Goal: Task Accomplishment & Management: Use online tool/utility

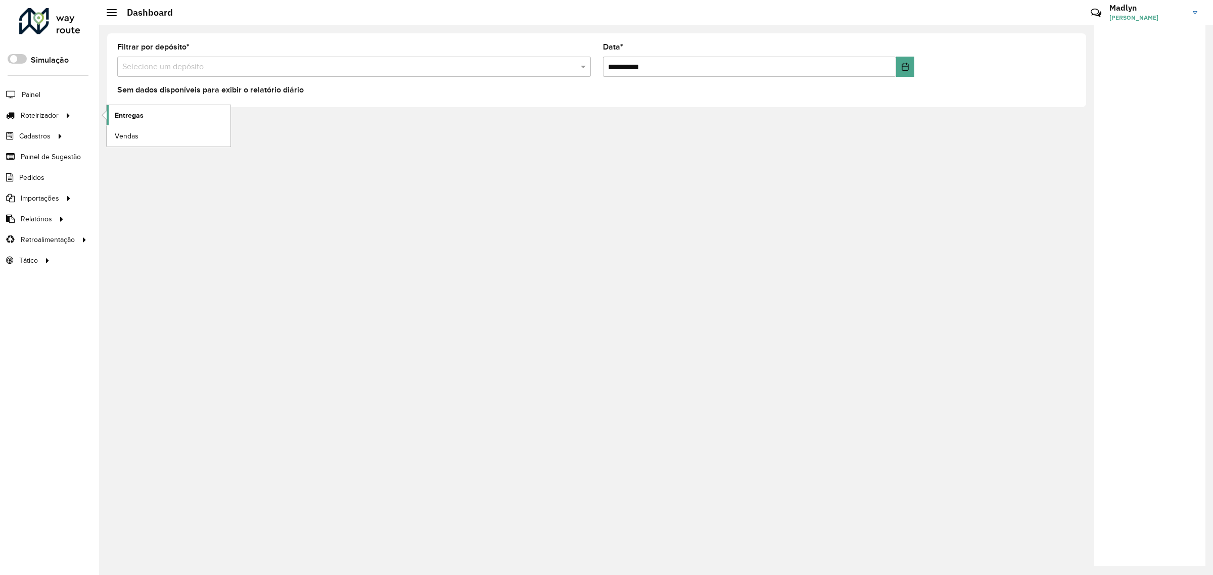
click at [135, 115] on span "Entregas" at bounding box center [129, 115] width 29 height 11
click at [31, 181] on span "Pedidos" at bounding box center [32, 177] width 26 height 11
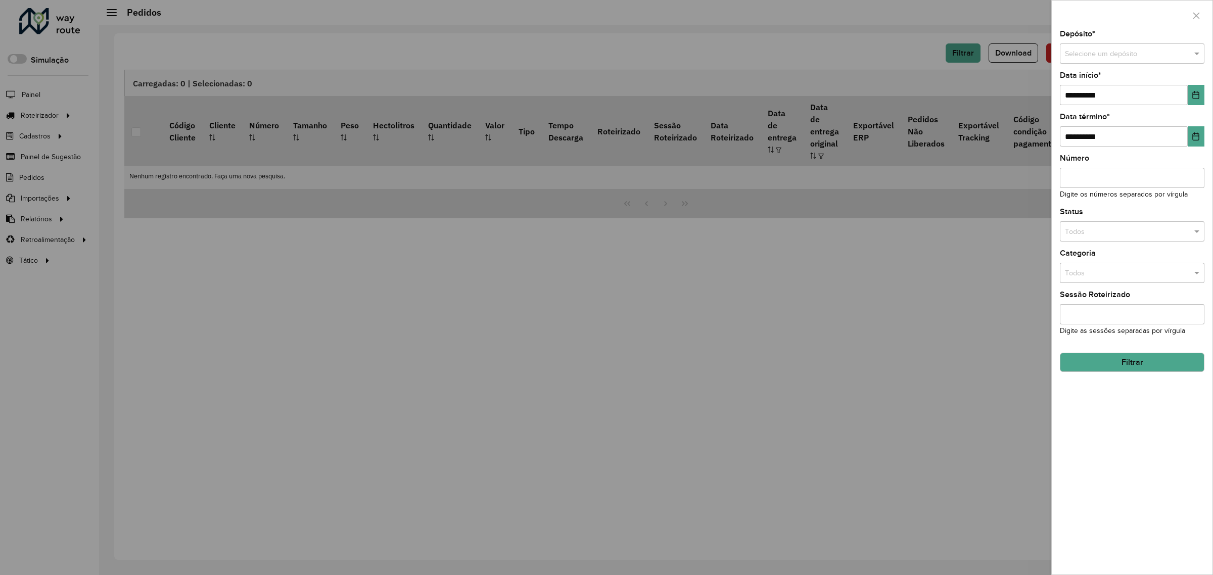
click at [1092, 53] on input "text" at bounding box center [1122, 54] width 114 height 11
type input "*"
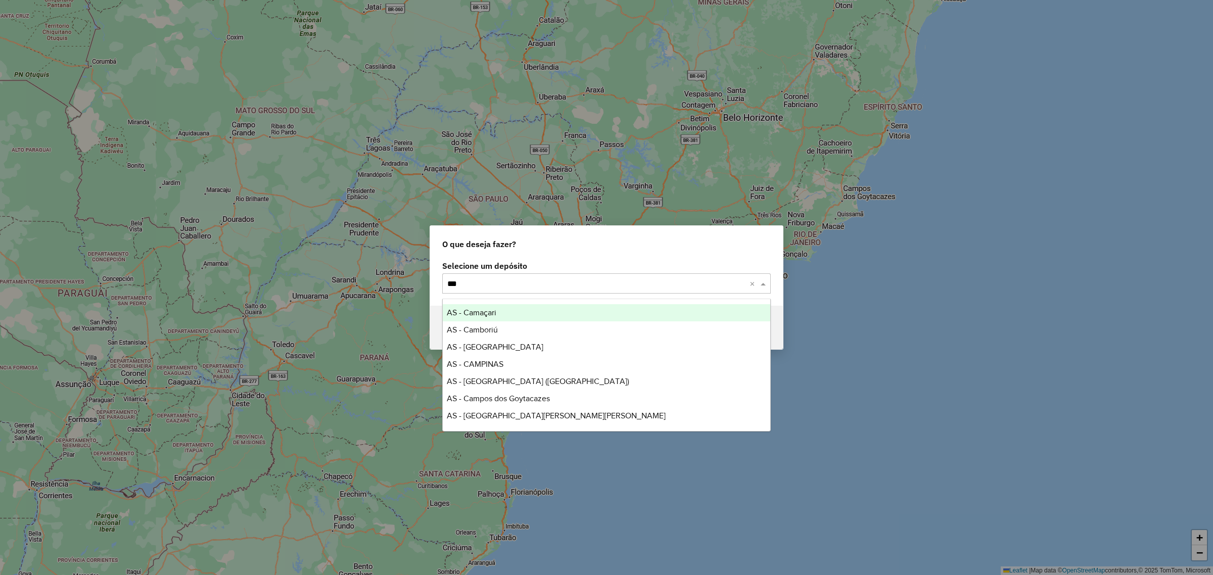
type input "****"
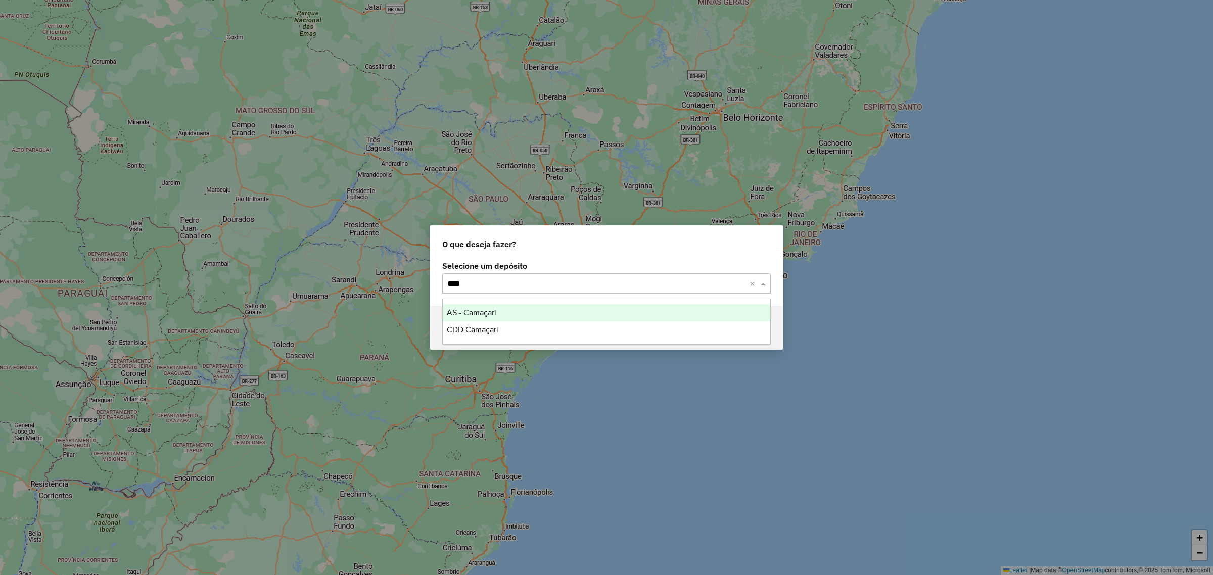
click at [461, 312] on span "AS - Camaçari" at bounding box center [472, 312] width 50 height 9
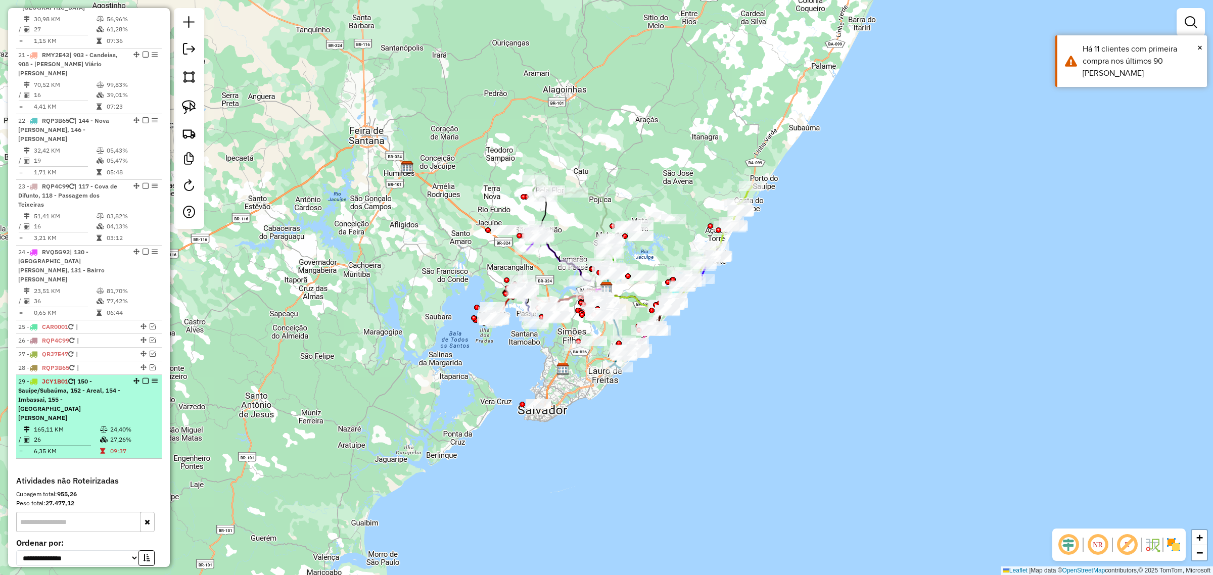
scroll to position [1460, 0]
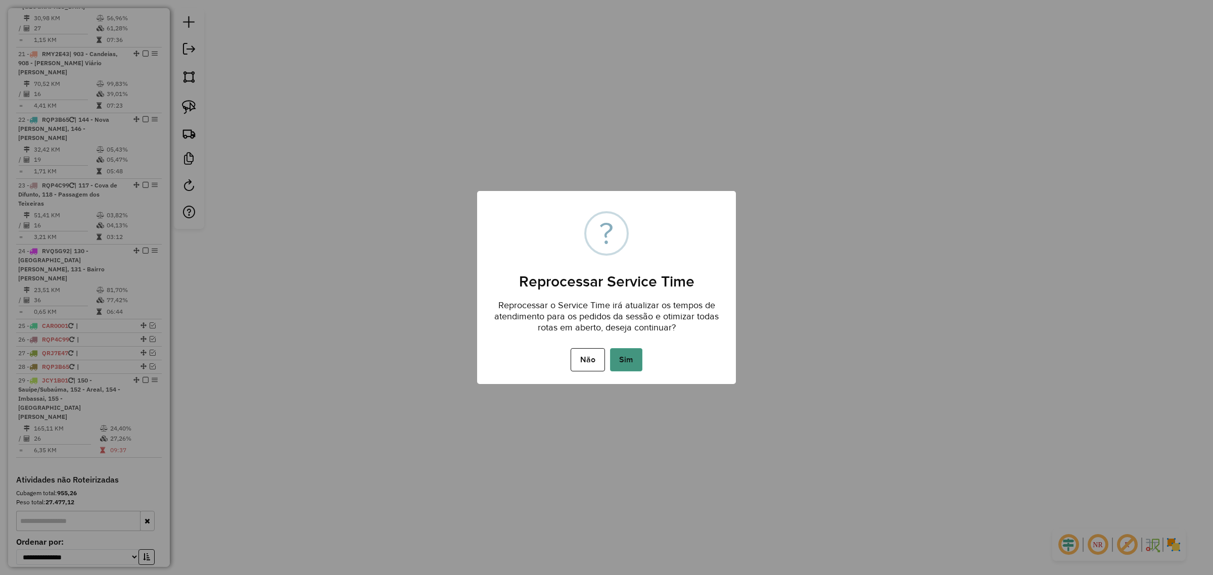
click at [630, 354] on button "Sim" at bounding box center [626, 359] width 32 height 23
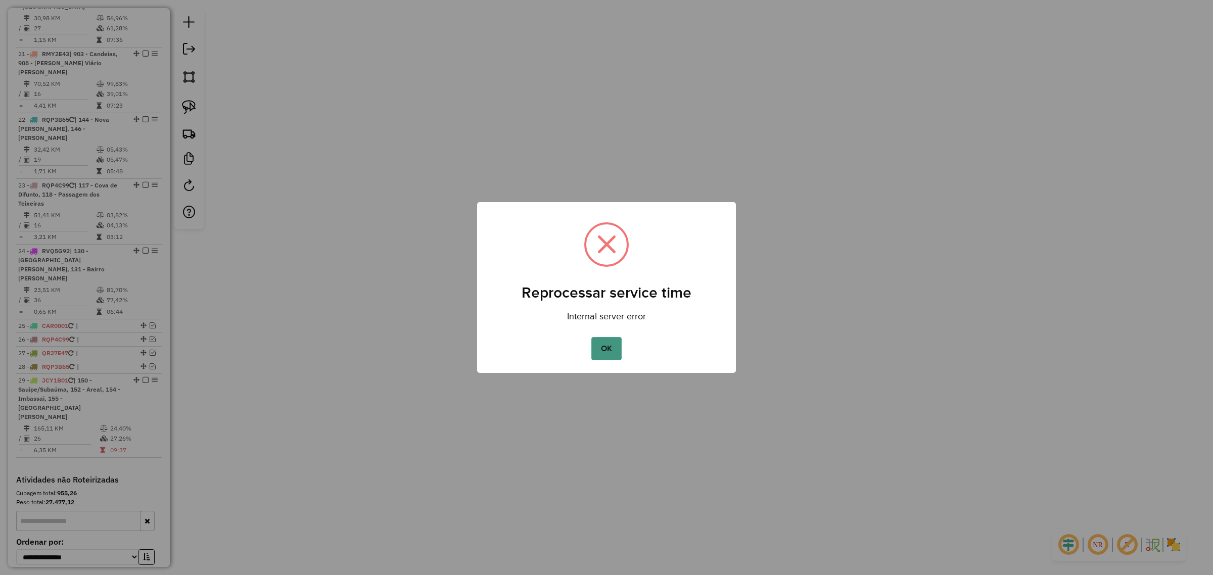
click at [610, 347] on button "OK" at bounding box center [607, 348] width 30 height 23
